Goal: Information Seeking & Learning: Learn about a topic

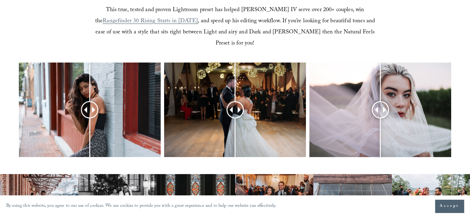
scroll to position [247, 0]
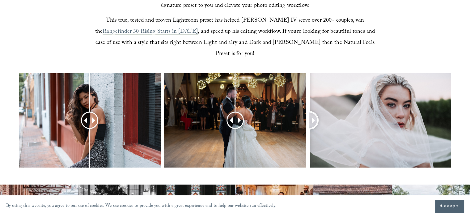
drag, startPoint x: 381, startPoint y: 109, endPoint x: 153, endPoint y: 151, distance: 231.7
click at [156, 152] on div at bounding box center [235, 128] width 470 height 111
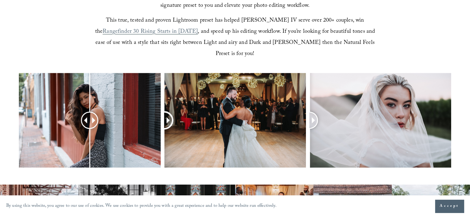
drag, startPoint x: 302, startPoint y: 113, endPoint x: 117, endPoint y: 74, distance: 188.5
click at [119, 74] on div at bounding box center [235, 128] width 470 height 111
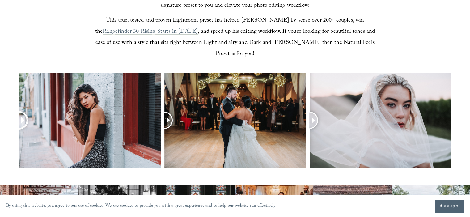
drag, startPoint x: 100, startPoint y: 105, endPoint x: 2, endPoint y: 115, distance: 98.9
click at [0, 117] on div at bounding box center [235, 128] width 470 height 111
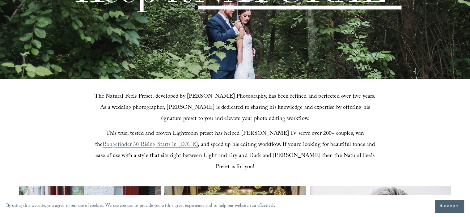
scroll to position [124, 0]
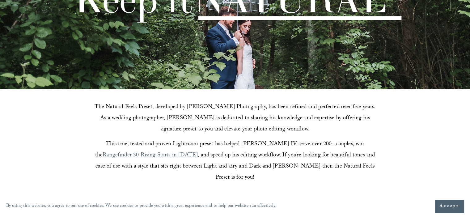
click at [455, 206] on span "Accept" at bounding box center [449, 206] width 19 height 6
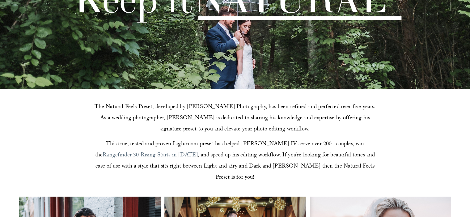
click at [198, 151] on span "Rangefinder 30 Rising Starts in 2021" at bounding box center [150, 156] width 95 height 10
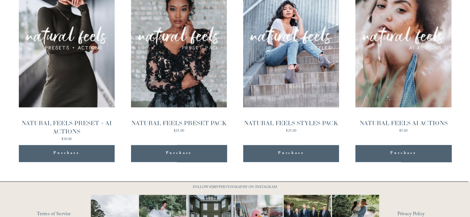
scroll to position [621, 0]
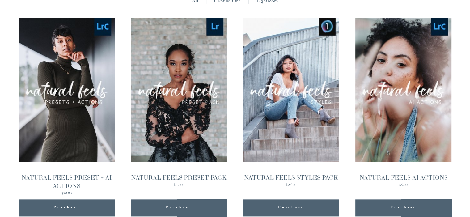
click at [63, 107] on div "Quick View" at bounding box center [67, 90] width 96 height 144
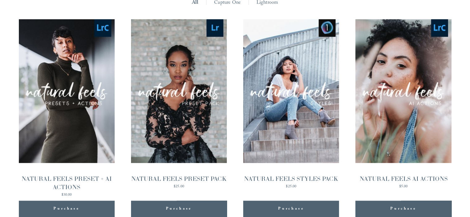
click at [161, 69] on div "Quick View" at bounding box center [179, 91] width 96 height 144
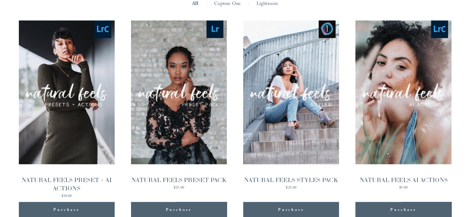
click at [267, 81] on div "Quick View" at bounding box center [291, 92] width 96 height 144
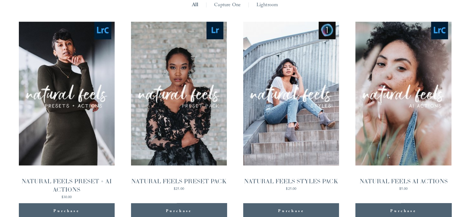
click at [168, 68] on div "Quick View" at bounding box center [179, 94] width 96 height 144
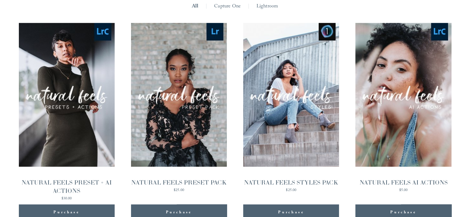
click at [376, 49] on div "Quick View" at bounding box center [403, 95] width 96 height 144
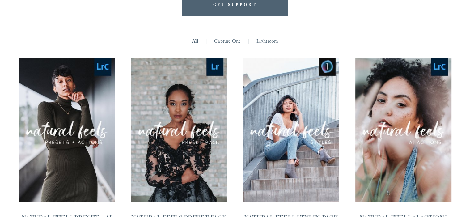
scroll to position [584, 0]
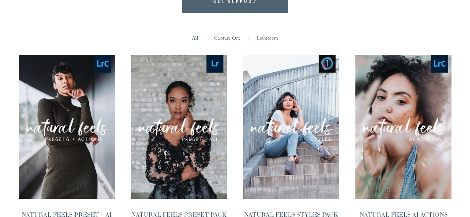
click at [83, 65] on div "Quick View" at bounding box center [67, 127] width 96 height 144
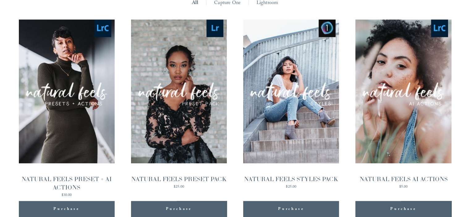
scroll to position [587, 0]
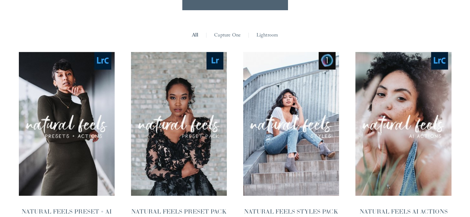
click at [164, 70] on div "Quick View" at bounding box center [179, 124] width 96 height 144
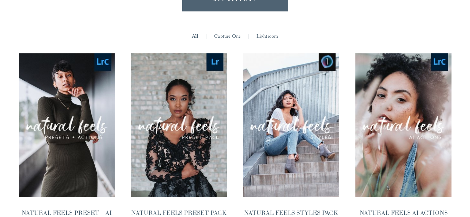
click at [41, 65] on div "Quick View" at bounding box center [67, 125] width 96 height 144
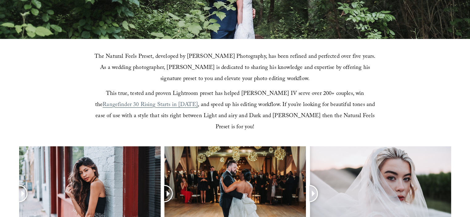
scroll to position [91, 0]
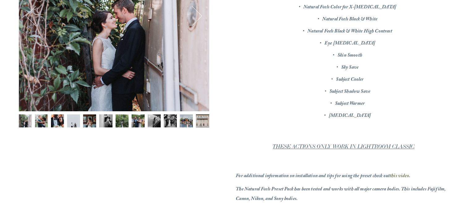
scroll to position [216, 0]
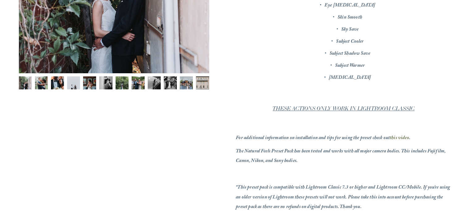
click at [353, 109] on em "THESE ACTIONS ONLY WORK IN LIGHTROOM CLASSIC" at bounding box center [344, 108] width 142 height 6
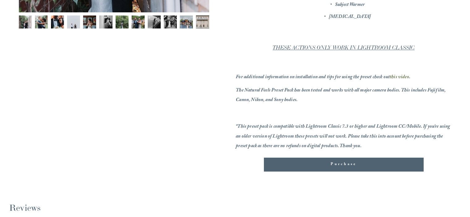
scroll to position [31, 0]
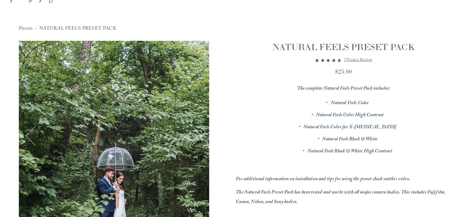
scroll to position [62, 0]
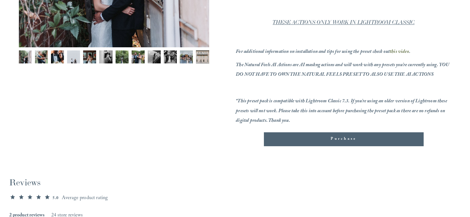
scroll to position [247, 0]
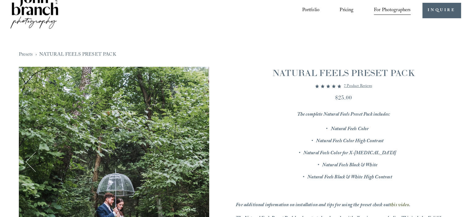
scroll to position [31, 0]
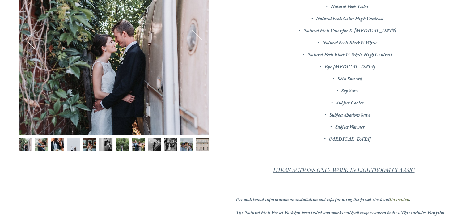
scroll to position [62, 0]
